Goal: Find specific page/section: Find specific page/section

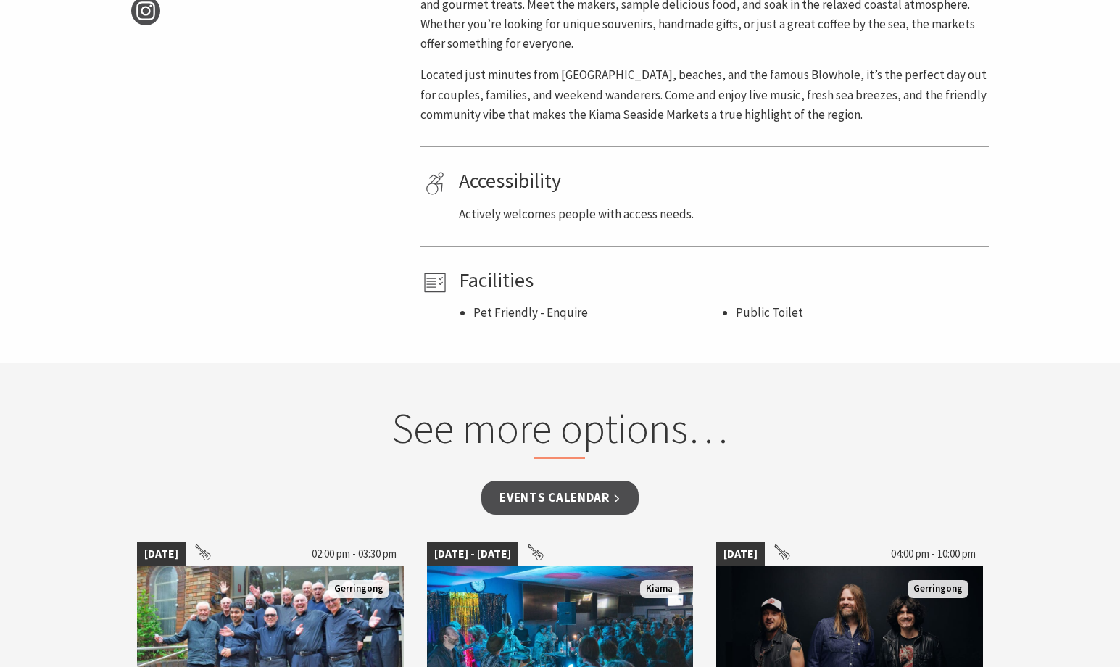
scroll to position [922, 0]
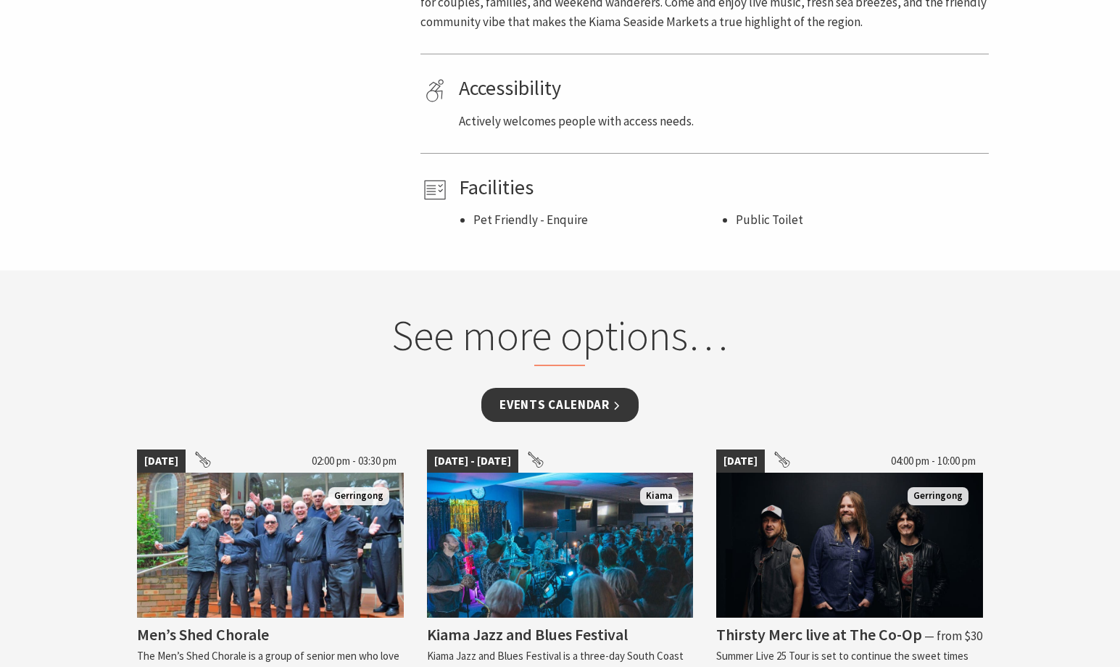
click at [599, 405] on link "Events Calendar" at bounding box center [559, 405] width 157 height 34
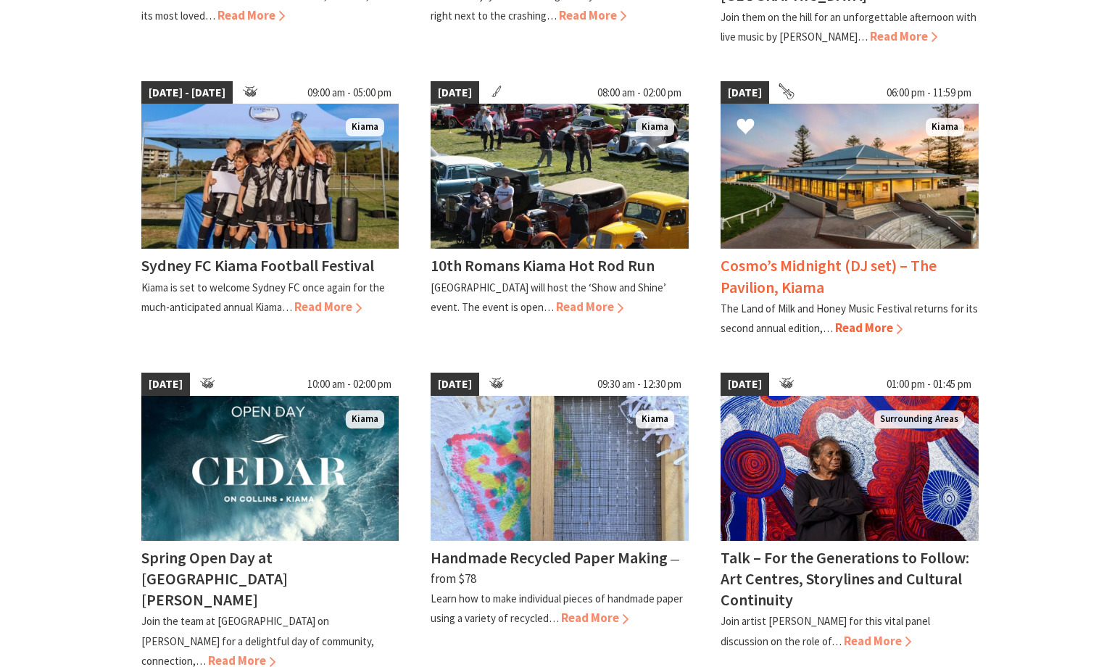
scroll to position [614, 0]
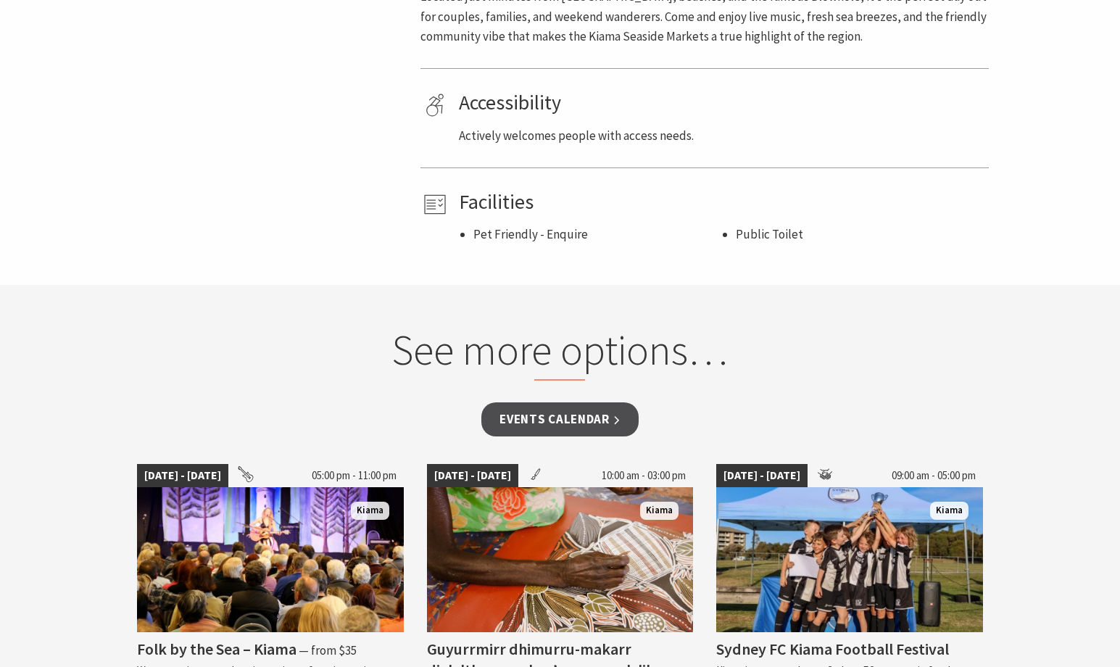
scroll to position [907, 0]
